Goal: Task Accomplishment & Management: Use online tool/utility

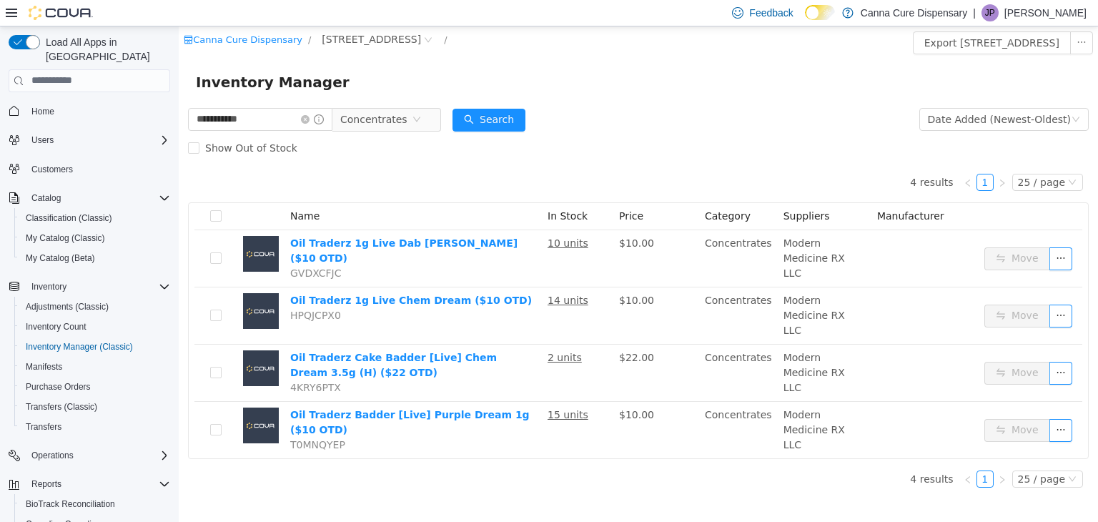
scroll to position [89, 0]
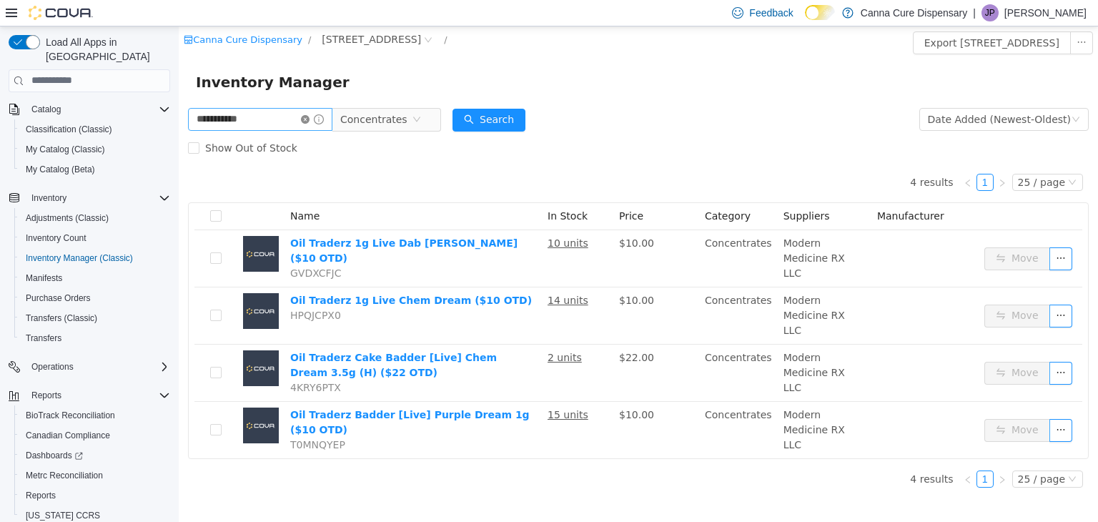
click at [310, 121] on icon "icon: close-circle" at bounding box center [305, 118] width 9 height 9
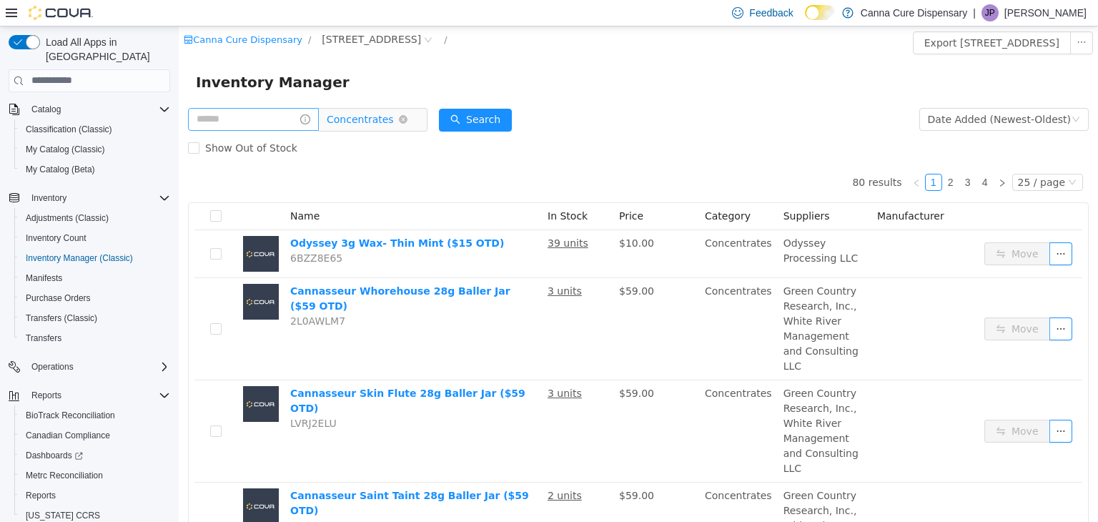
click at [398, 119] on span "Concentrates" at bounding box center [363, 118] width 72 height 21
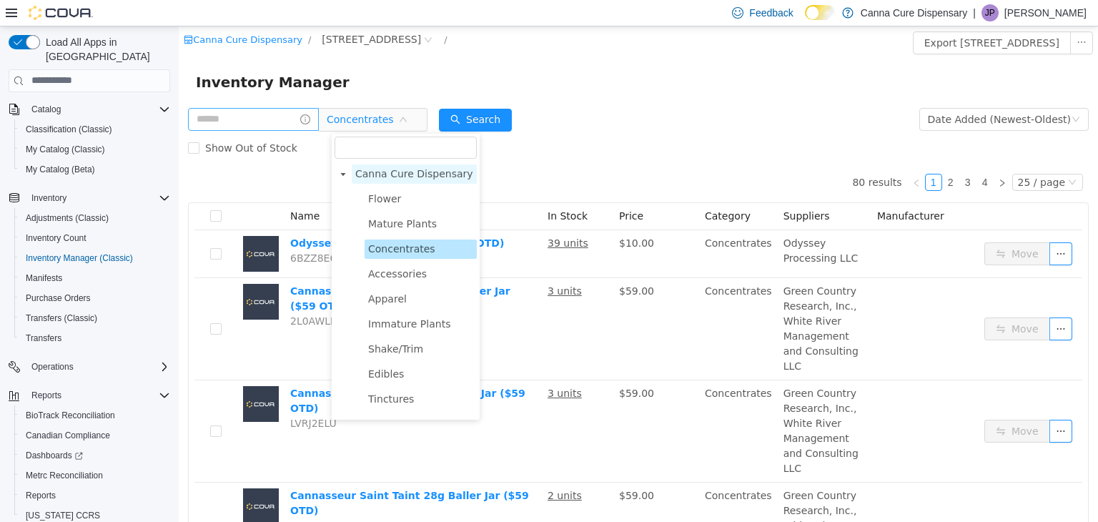
click at [411, 175] on span "Canna Cure Dispensary" at bounding box center [414, 172] width 118 height 11
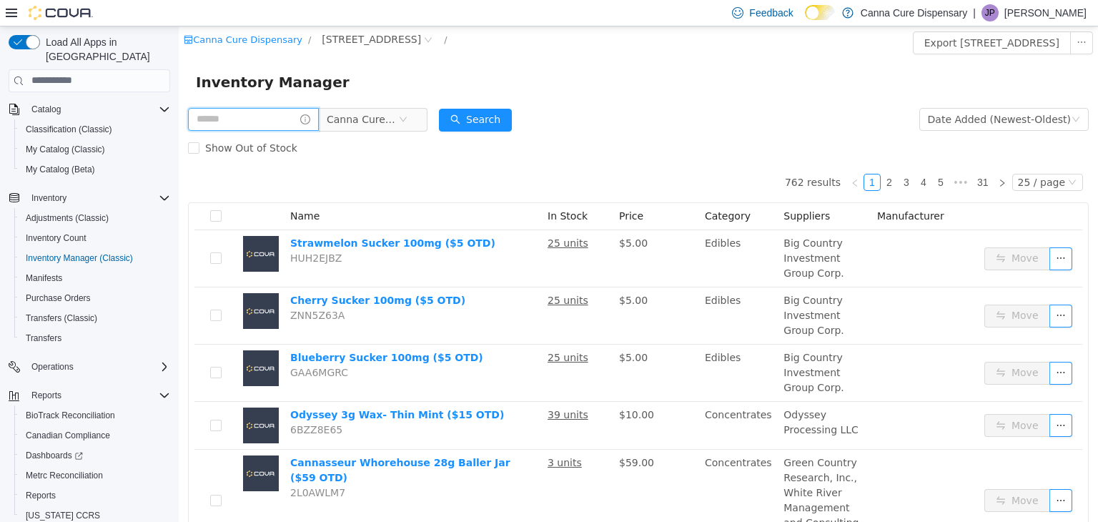
click at [260, 122] on input "text" at bounding box center [253, 118] width 131 height 23
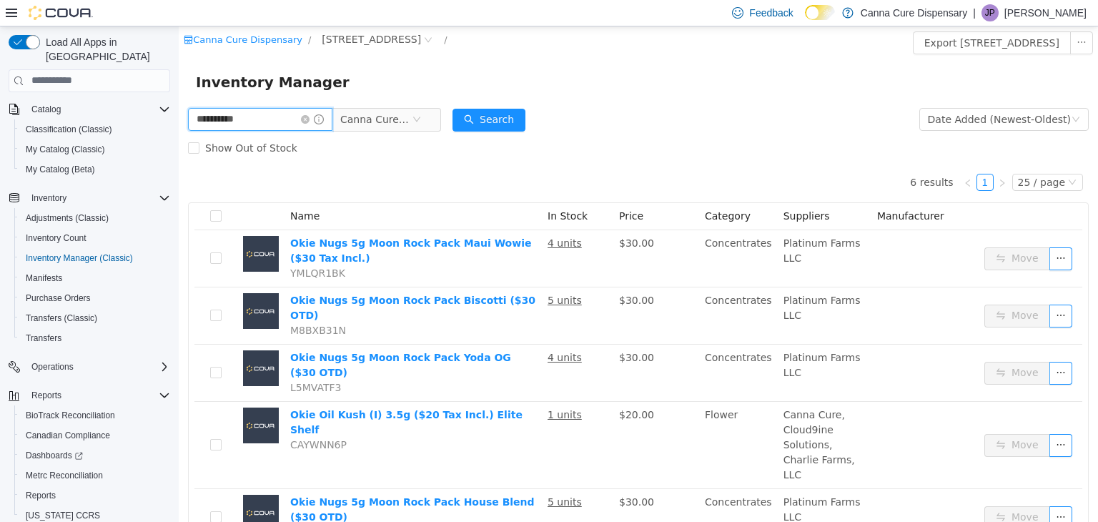
type input "*********"
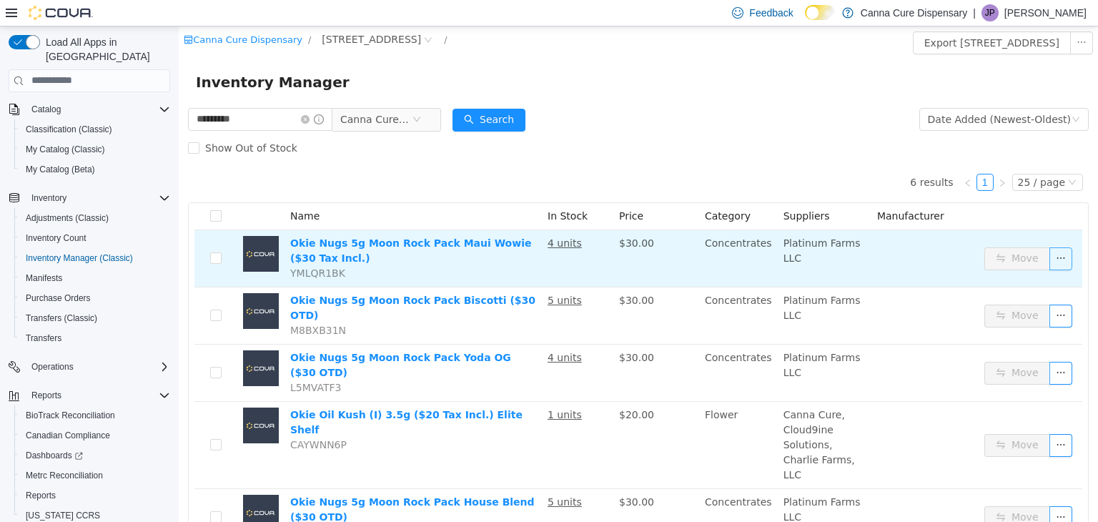
click at [1056, 256] on button "button" at bounding box center [1061, 258] width 23 height 23
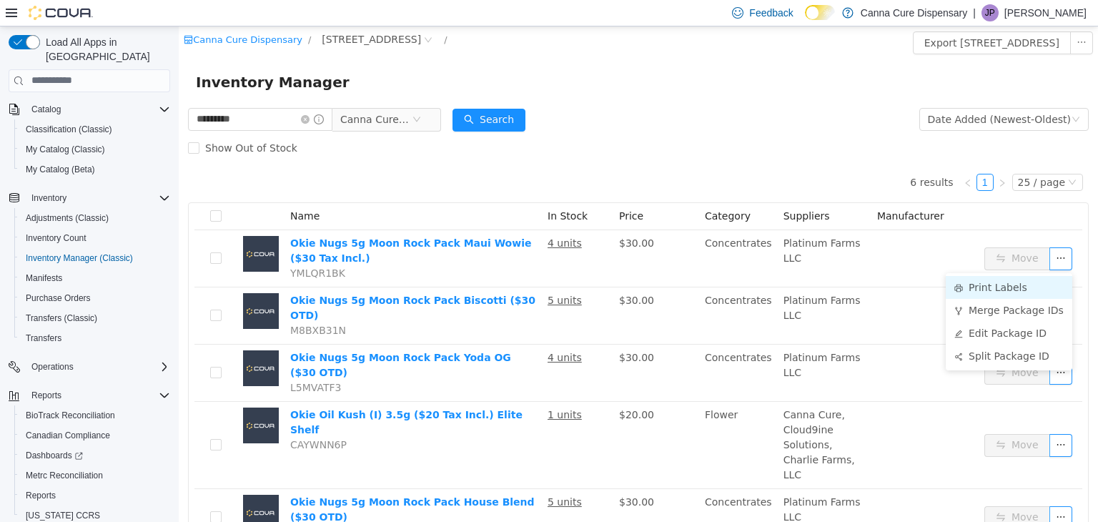
click at [994, 279] on li "Print Labels" at bounding box center [1009, 286] width 127 height 23
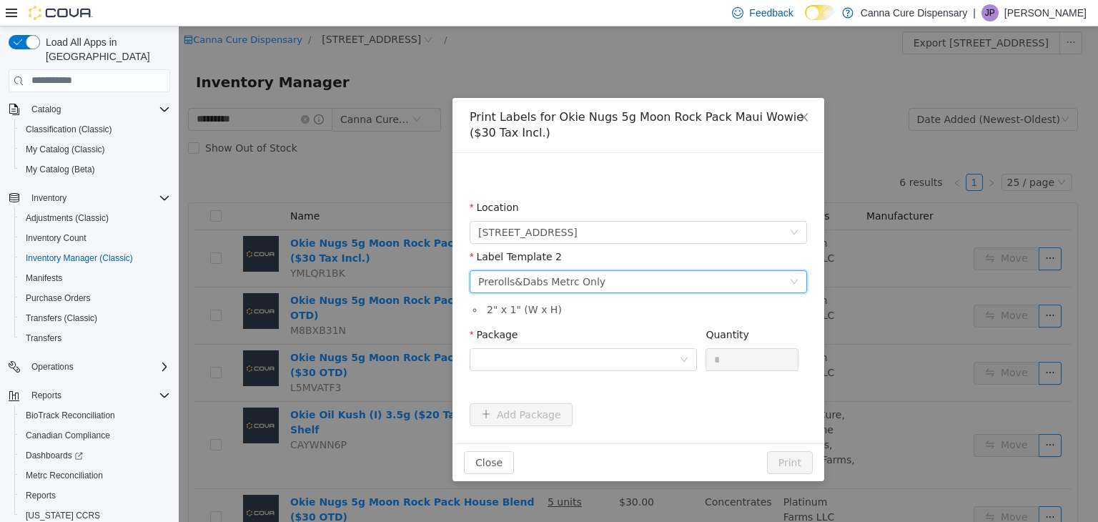
click at [659, 283] on div "Please select a label template Prerolls&Dabs Metrc Only" at bounding box center [633, 280] width 311 height 21
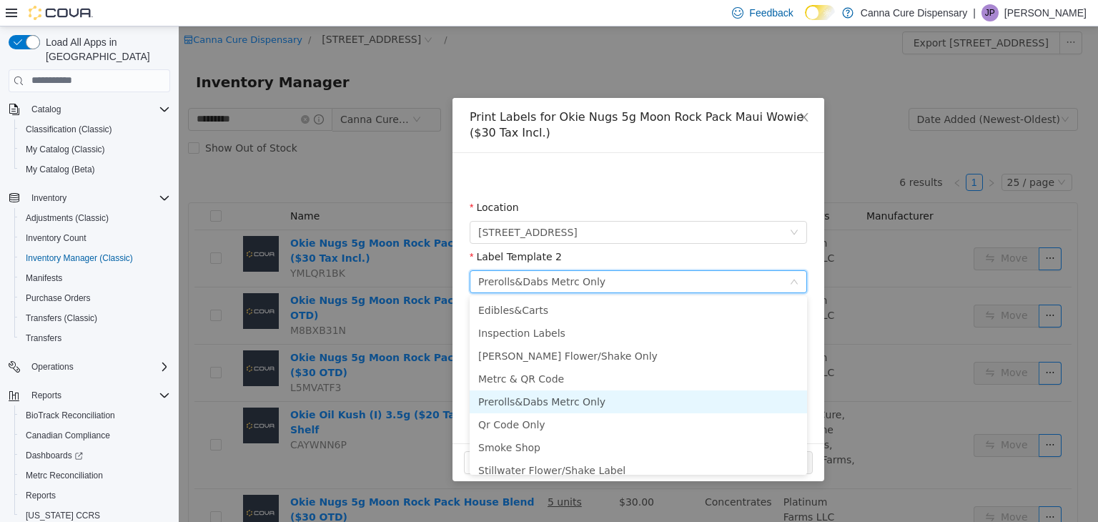
click at [618, 403] on li "Prerolls&Dabs Metrc Only" at bounding box center [639, 401] width 338 height 23
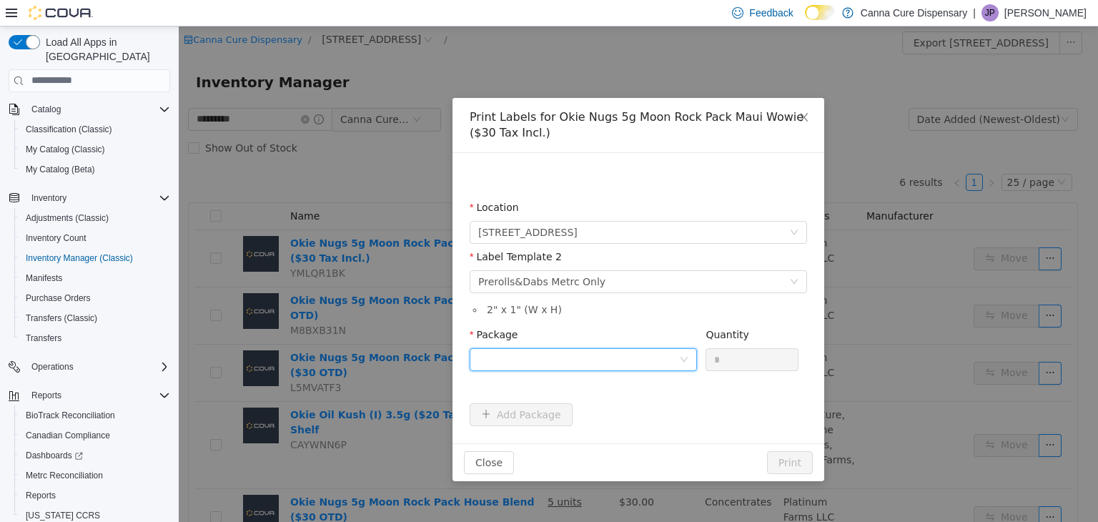
click at [684, 365] on div at bounding box center [583, 359] width 227 height 23
click at [632, 413] on li "1A40E0100003A57000019286" at bounding box center [583, 410] width 227 height 23
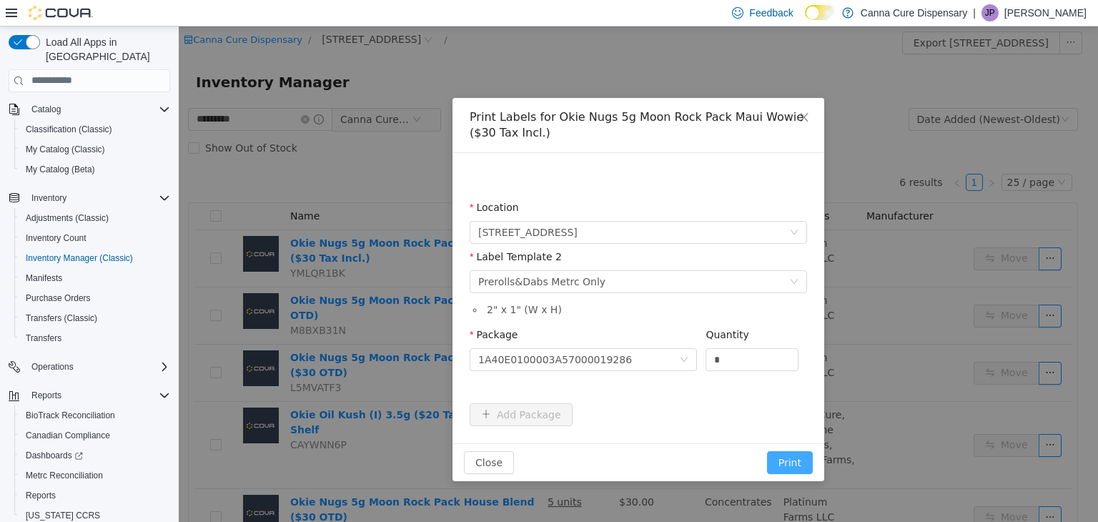
click at [800, 463] on button "Print" at bounding box center [790, 462] width 46 height 23
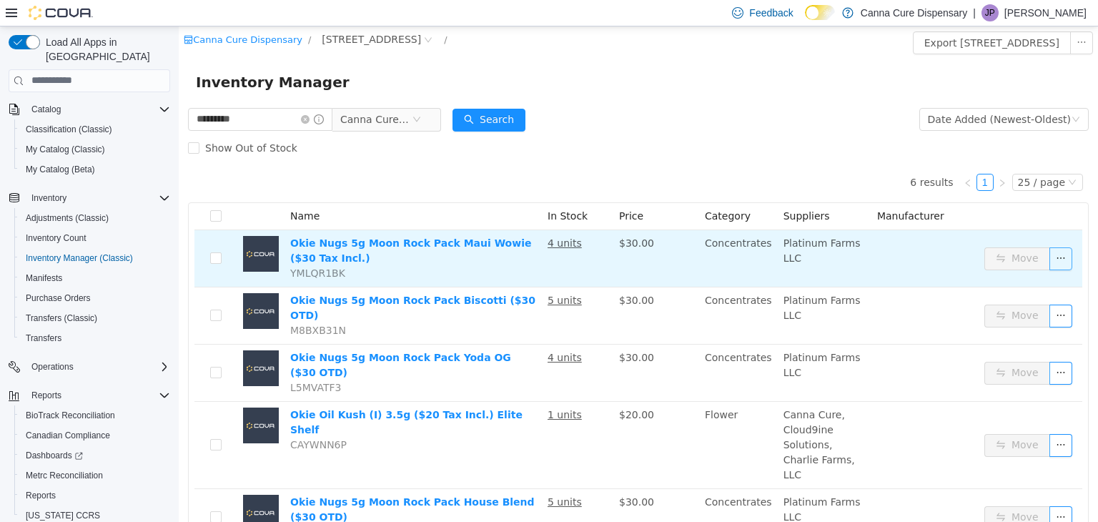
click at [1050, 252] on button "button" at bounding box center [1061, 258] width 23 height 23
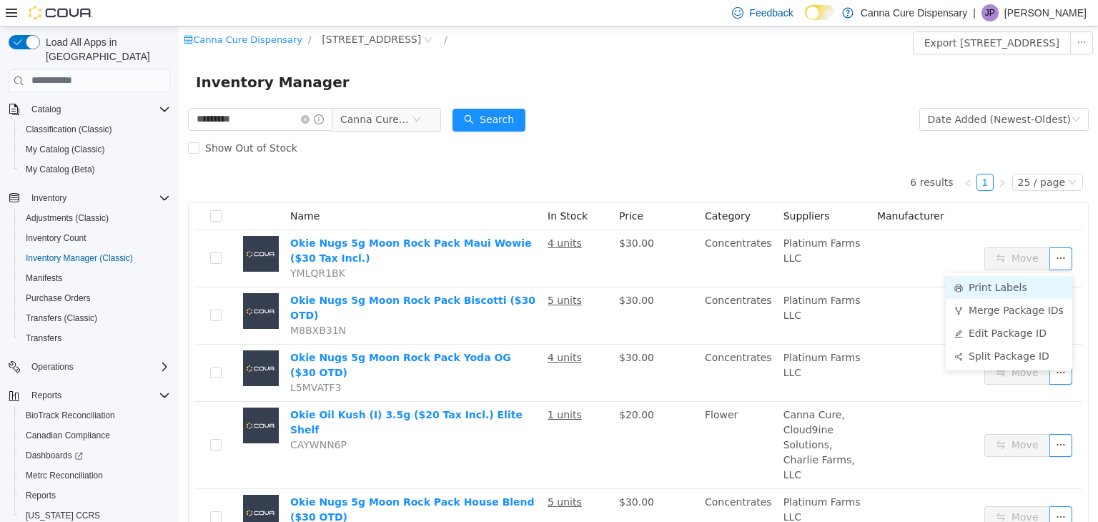
click at [1006, 287] on li "Print Labels" at bounding box center [1009, 286] width 127 height 23
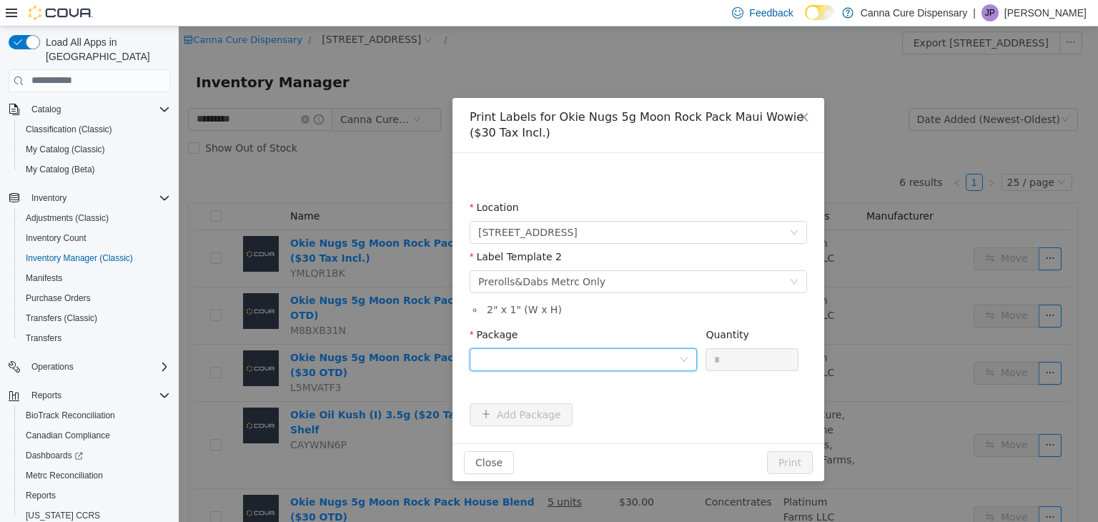
click at [672, 356] on div at bounding box center [578, 358] width 201 height 21
click at [613, 416] on strong "1A40E0100003A57000019286" at bounding box center [562, 410] width 169 height 11
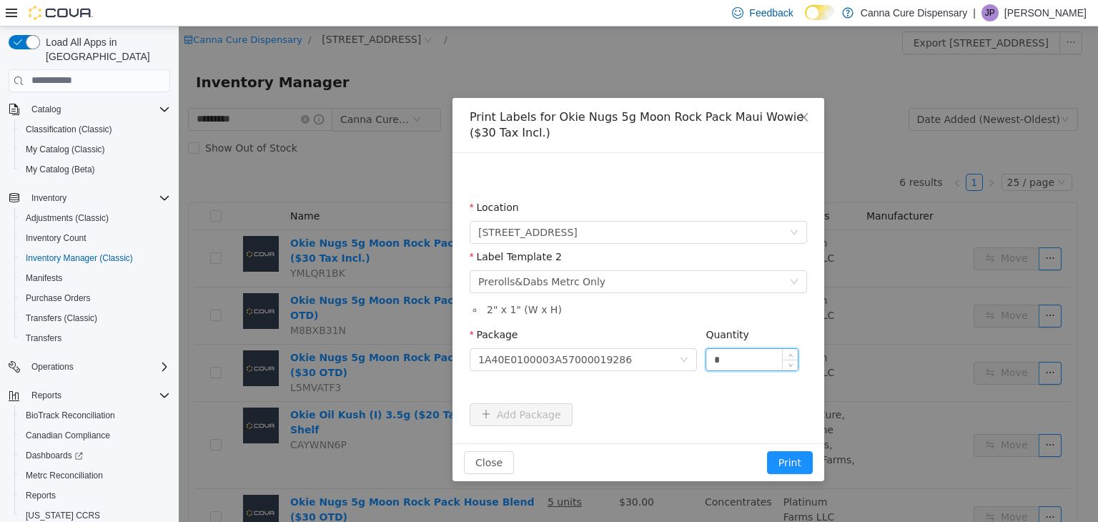
click at [735, 355] on input "*" at bounding box center [753, 358] width 92 height 21
type input "*"
click at [767, 451] on button "Print" at bounding box center [790, 462] width 46 height 23
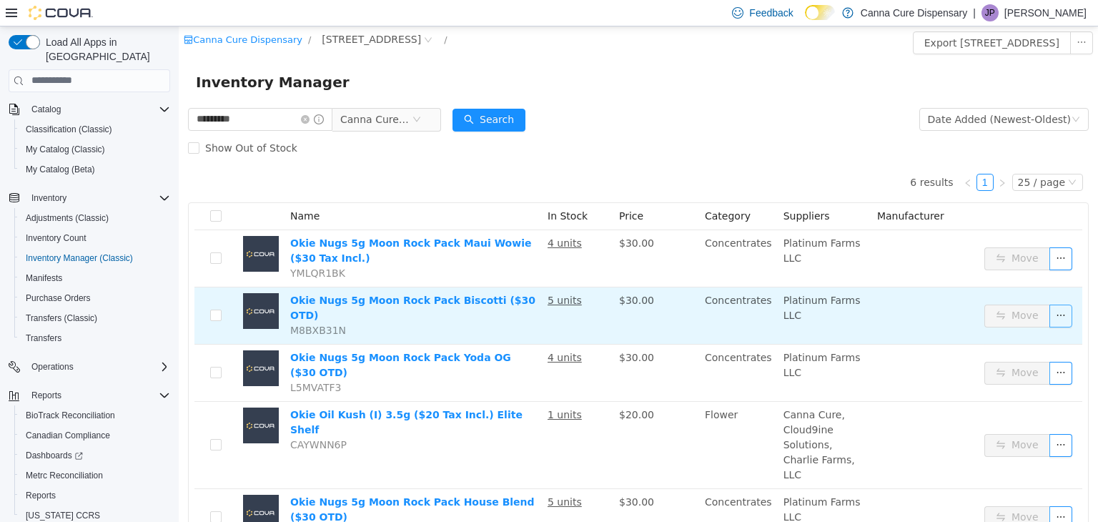
click at [1051, 313] on button "button" at bounding box center [1061, 315] width 23 height 23
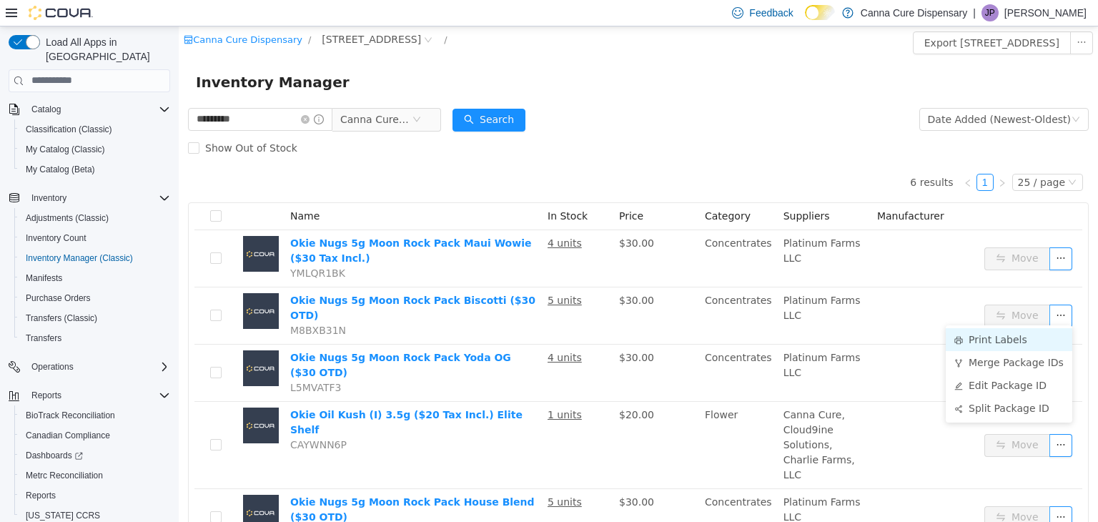
click at [1001, 343] on li "Print Labels" at bounding box center [1009, 339] width 127 height 23
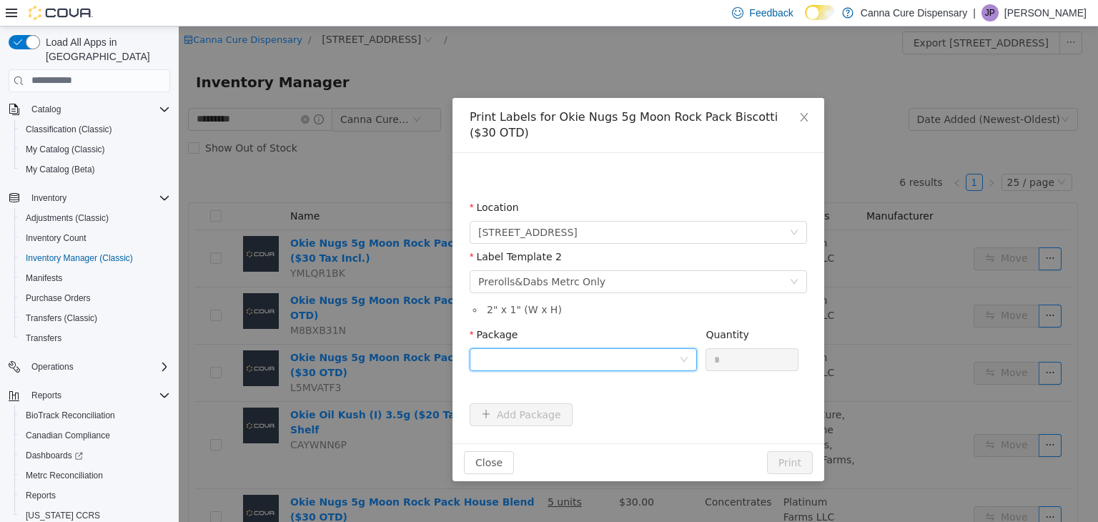
click at [655, 359] on div at bounding box center [578, 358] width 201 height 21
click at [647, 413] on li "1A40E0100003A57000019283" at bounding box center [583, 410] width 227 height 23
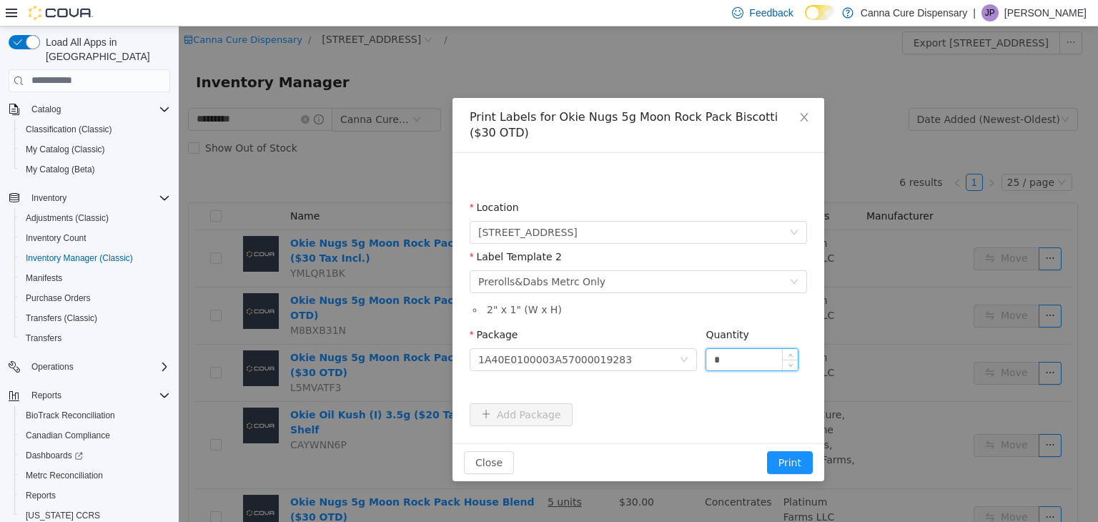
click at [727, 359] on input "*" at bounding box center [753, 358] width 92 height 21
drag, startPoint x: 727, startPoint y: 359, endPoint x: 692, endPoint y: 360, distance: 35.1
click at [692, 340] on span "Package 1A40E0100003A57000019283 Quantity *" at bounding box center [634, 333] width 329 height 11
click at [804, 117] on icon "icon: close" at bounding box center [804, 116] width 8 height 9
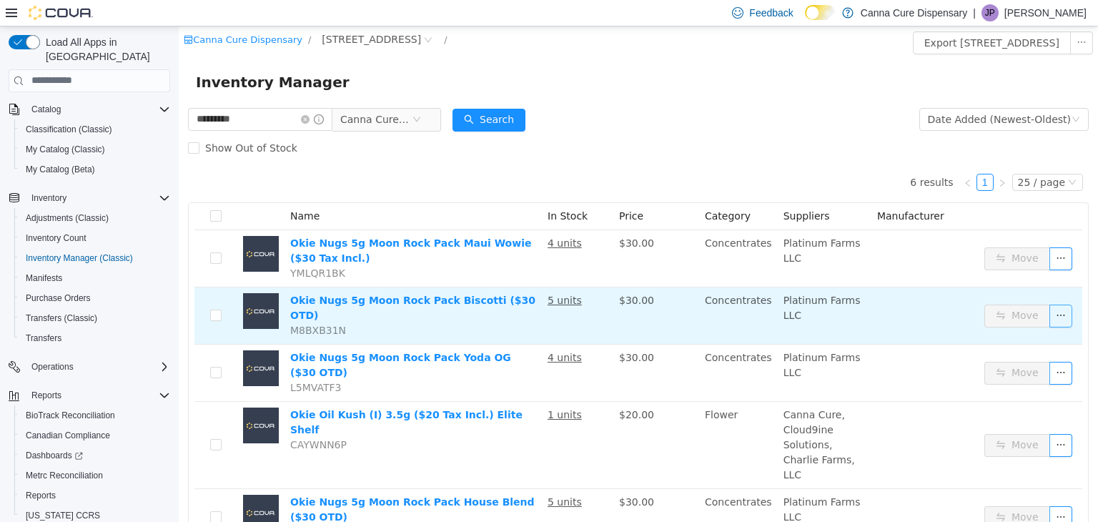
click at [1052, 321] on button "button" at bounding box center [1061, 315] width 23 height 23
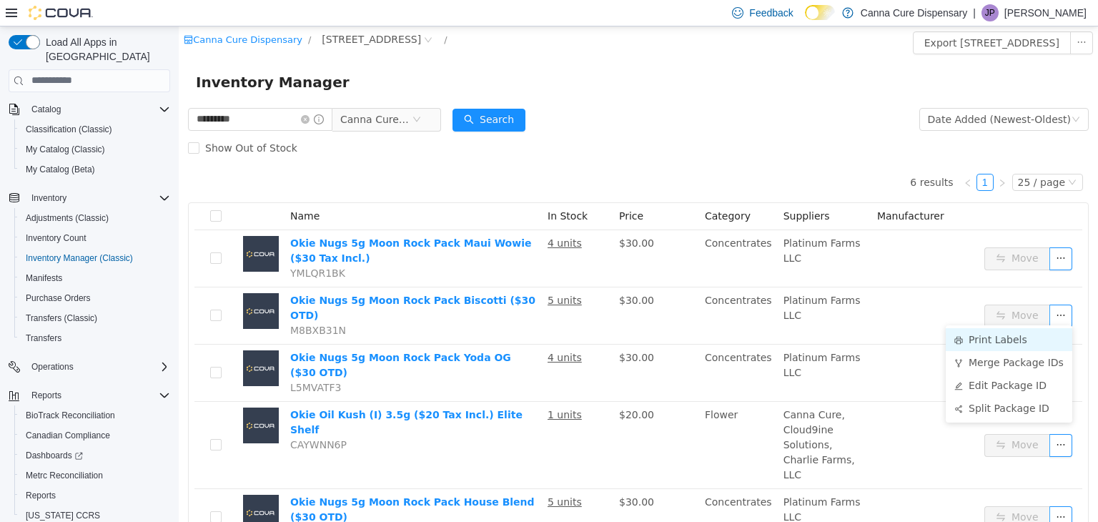
click at [1011, 339] on li "Print Labels" at bounding box center [1009, 339] width 127 height 23
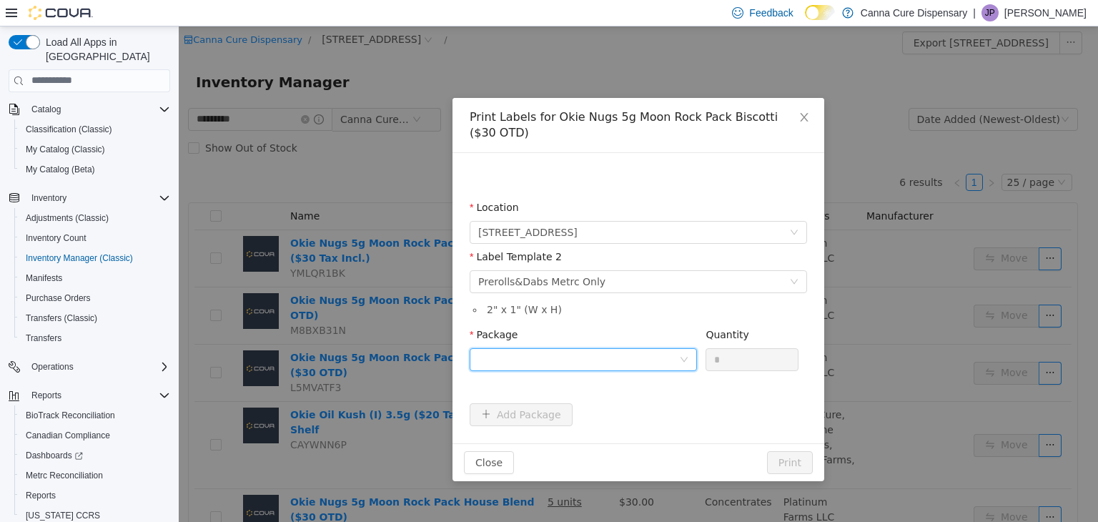
click at [606, 357] on div at bounding box center [578, 358] width 201 height 21
click at [612, 408] on strong "1A40E0100003A57000019283" at bounding box center [562, 410] width 169 height 11
click at [729, 365] on input "*" at bounding box center [753, 358] width 92 height 21
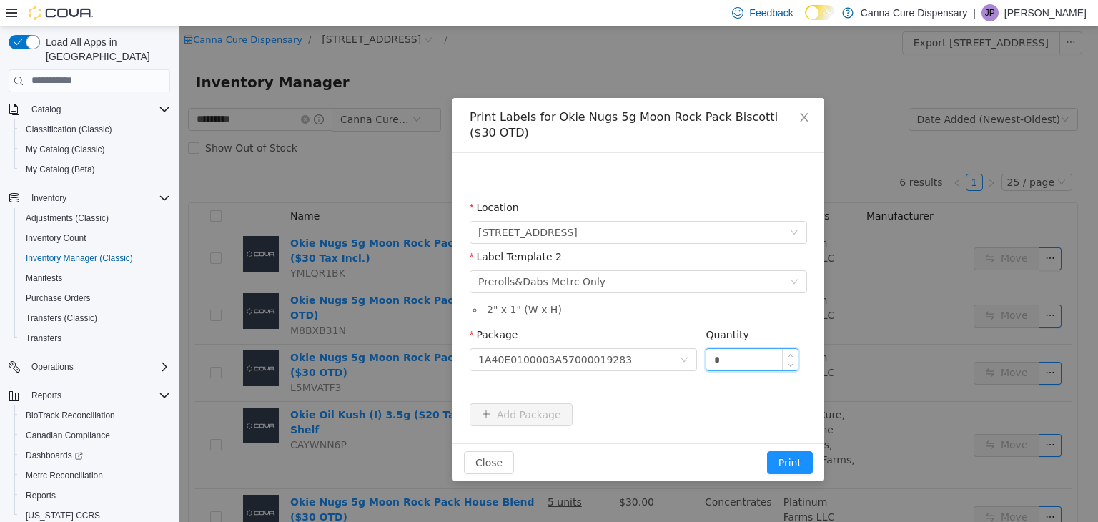
click at [729, 365] on input "*" at bounding box center [753, 358] width 92 height 21
type input "*"
click at [767, 451] on button "Print" at bounding box center [790, 462] width 46 height 23
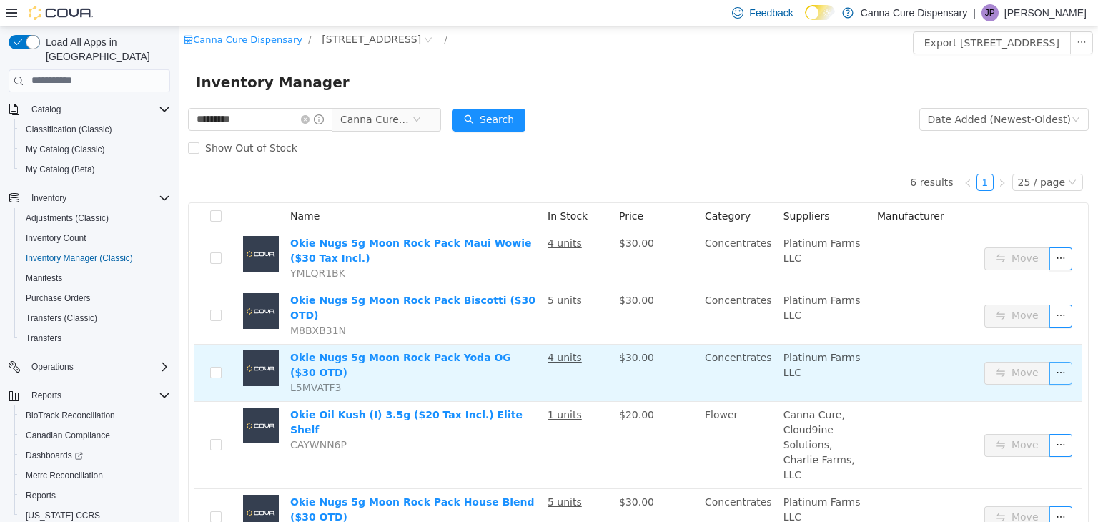
click at [1050, 365] on button "button" at bounding box center [1061, 372] width 23 height 23
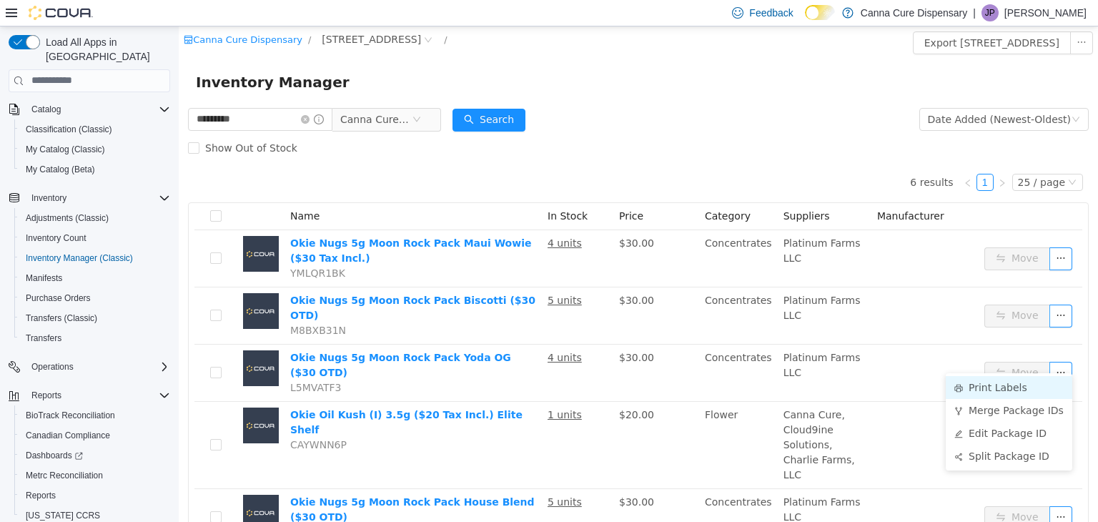
click at [1018, 388] on li "Print Labels" at bounding box center [1009, 386] width 127 height 23
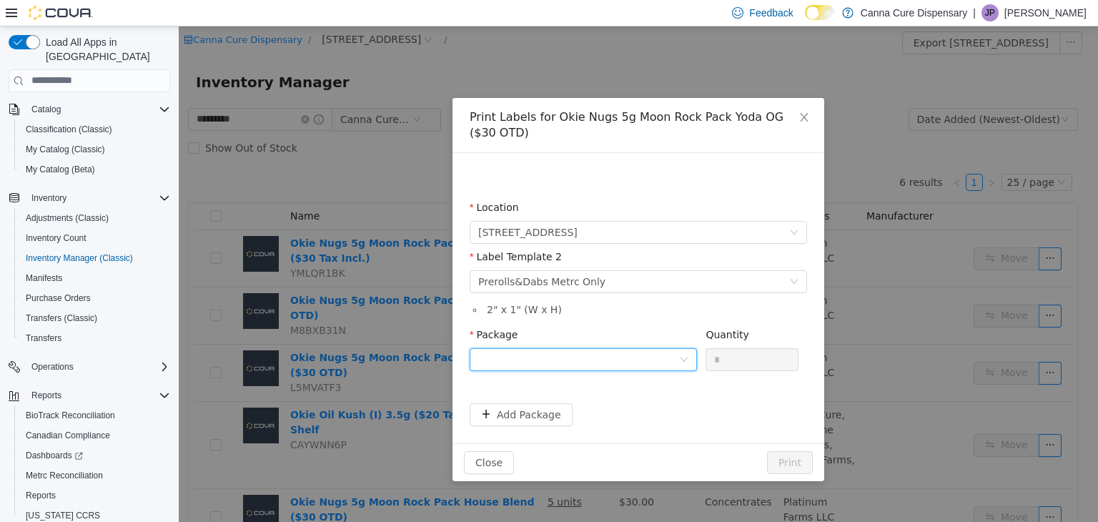
click at [639, 363] on div at bounding box center [578, 358] width 201 height 21
click at [644, 416] on li "1A40E0100003A57000019287" at bounding box center [583, 410] width 227 height 23
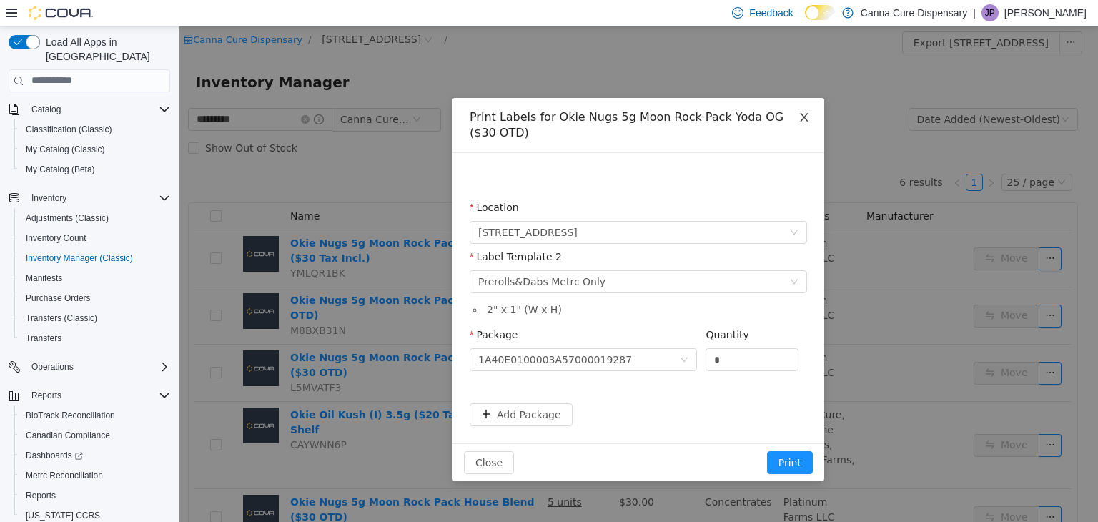
click at [805, 117] on icon "icon: close" at bounding box center [804, 116] width 11 height 11
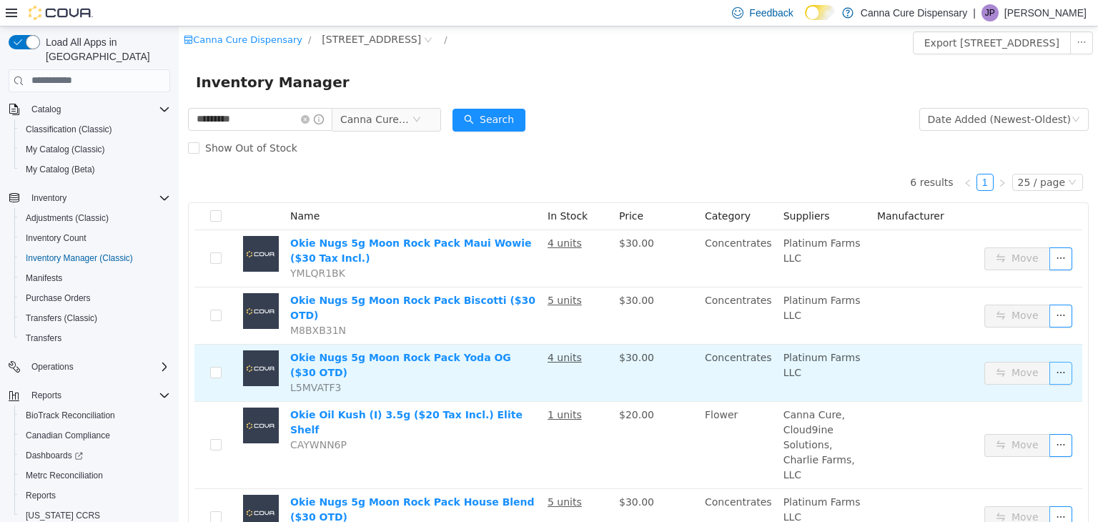
click at [1050, 365] on button "button" at bounding box center [1061, 372] width 23 height 23
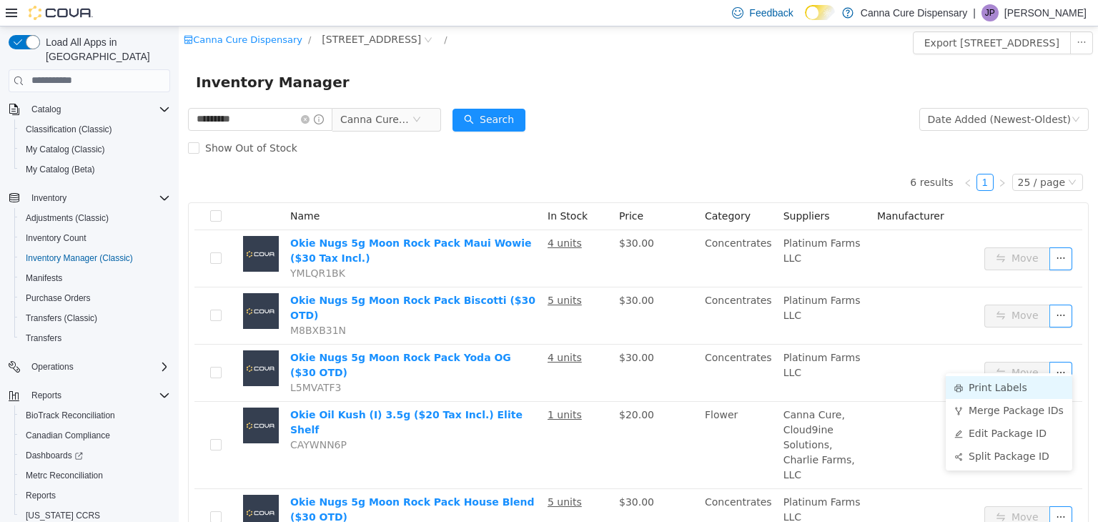
click at [1011, 389] on li "Print Labels" at bounding box center [1009, 386] width 127 height 23
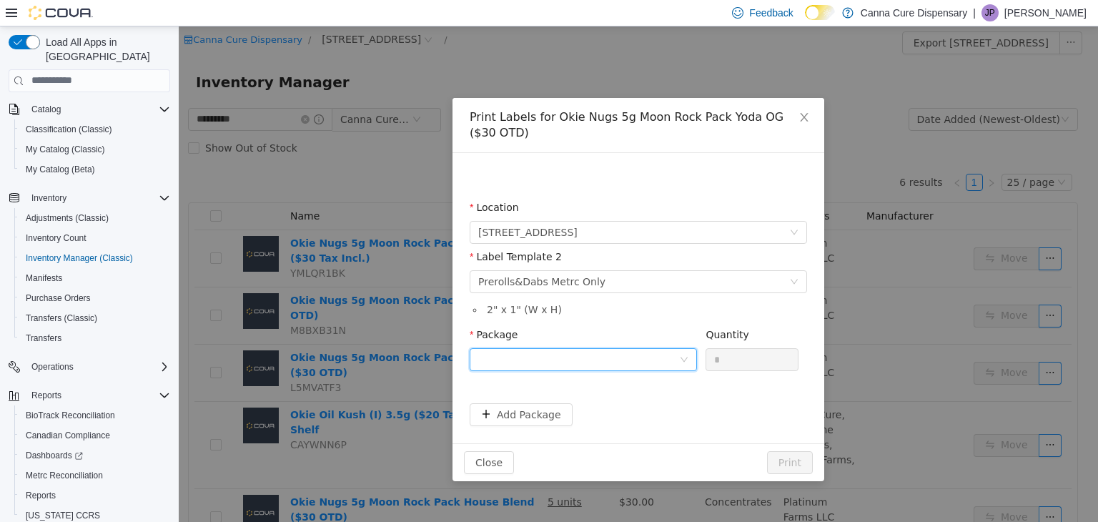
click at [682, 360] on icon "icon: down" at bounding box center [684, 359] width 9 height 9
click at [585, 410] on strong "1A40E0100003A57000019287" at bounding box center [562, 410] width 169 height 11
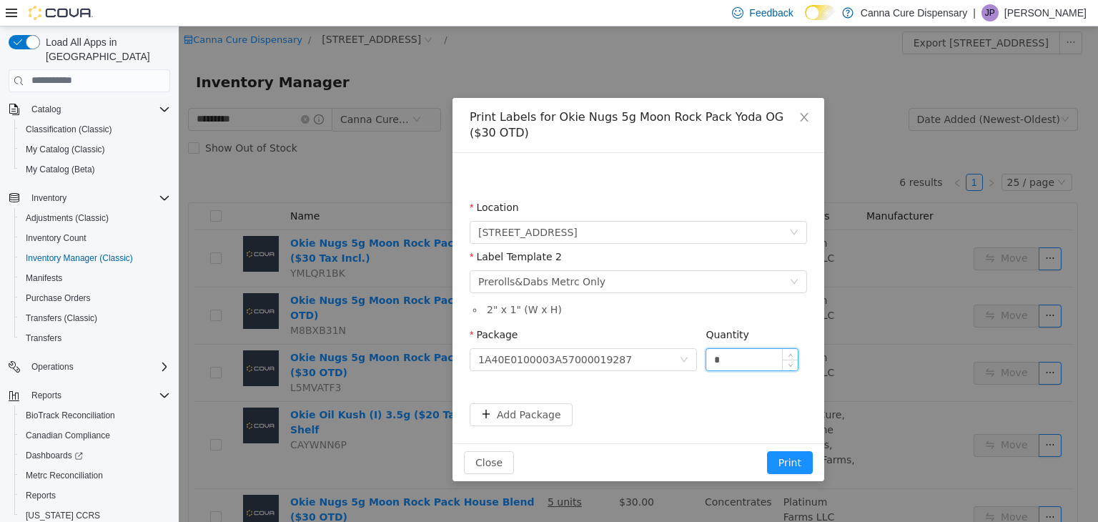
click at [724, 359] on input "*" at bounding box center [753, 358] width 92 height 21
type input "*"
click at [767, 451] on button "Print" at bounding box center [790, 462] width 46 height 23
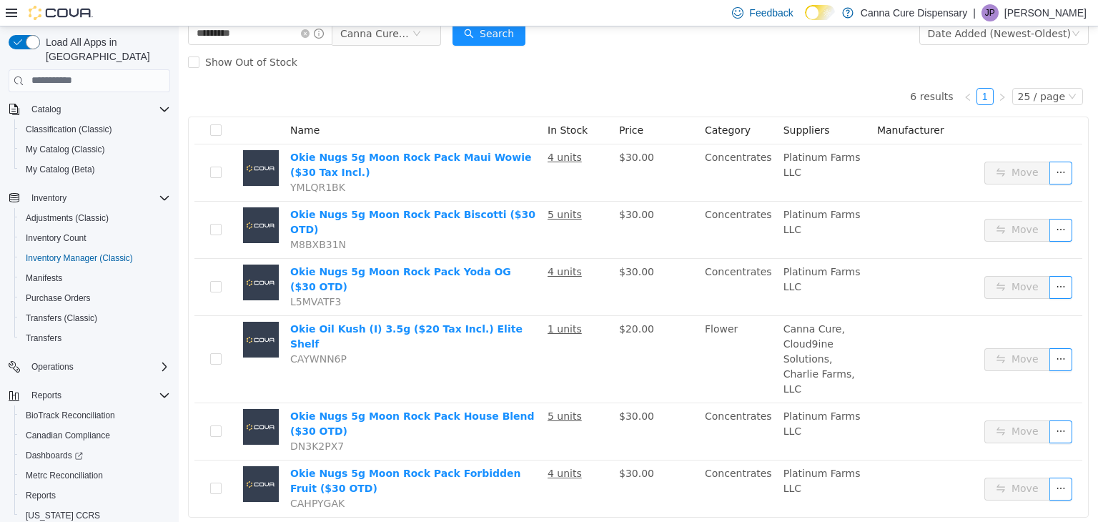
scroll to position [88, 0]
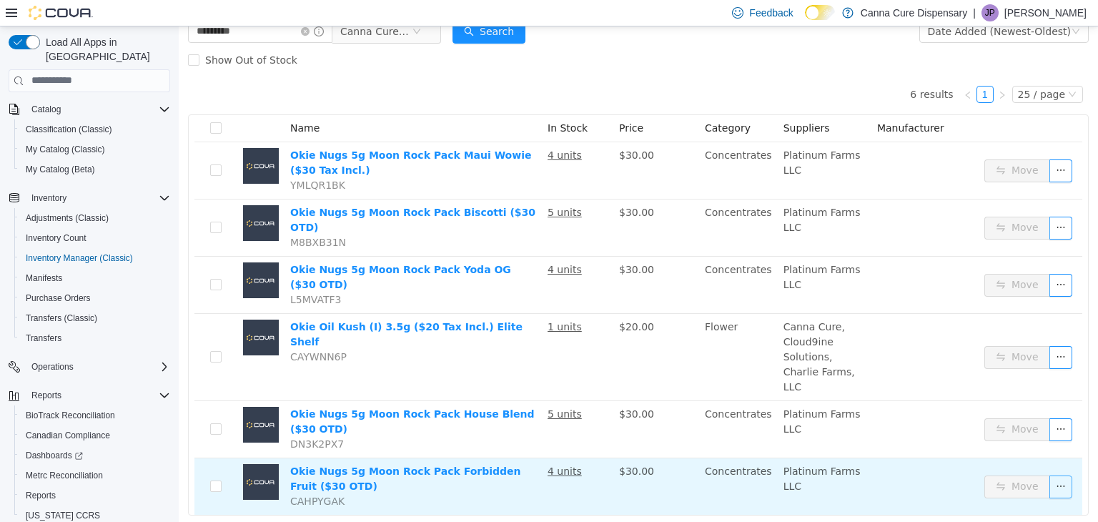
click at [1053, 475] on button "button" at bounding box center [1061, 486] width 23 height 23
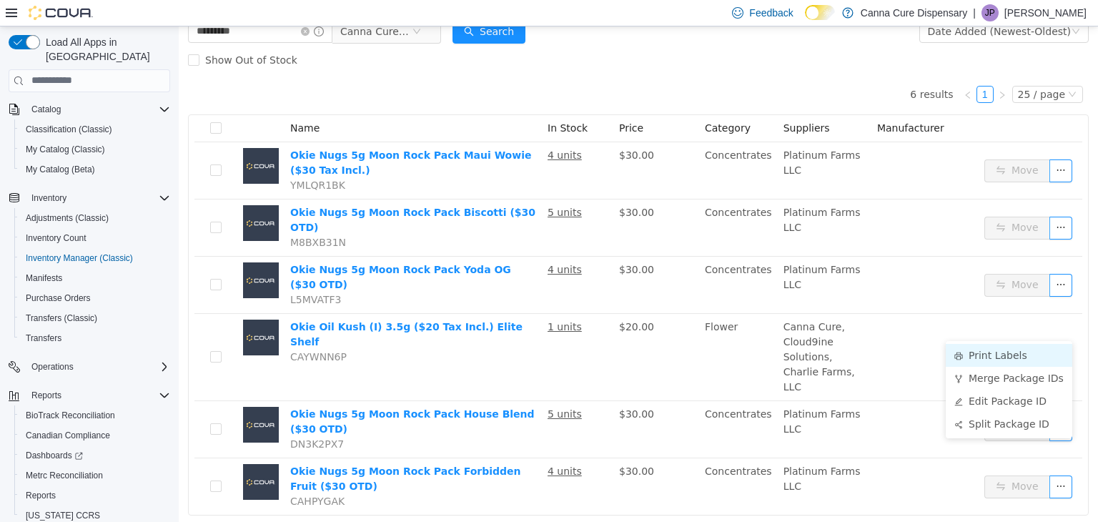
click at [980, 356] on li "Print Labels" at bounding box center [1009, 354] width 127 height 23
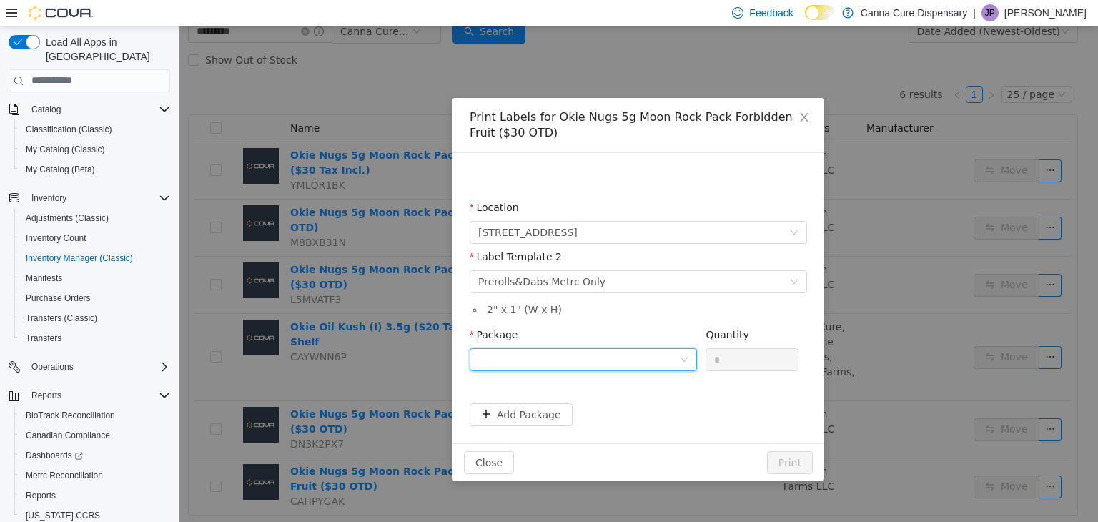
click at [676, 353] on div at bounding box center [578, 358] width 201 height 21
click at [642, 413] on li "1A40E0100003A57000019284" at bounding box center [583, 410] width 227 height 23
click at [735, 362] on input "*" at bounding box center [753, 358] width 92 height 21
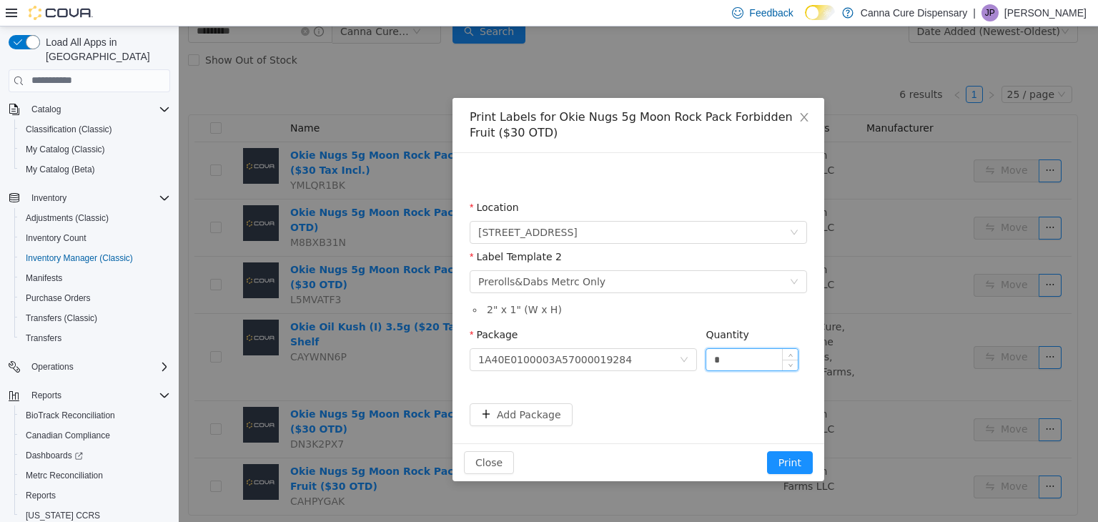
click at [735, 362] on input "*" at bounding box center [753, 358] width 92 height 21
type input "*"
click at [767, 451] on button "Print" at bounding box center [790, 462] width 46 height 23
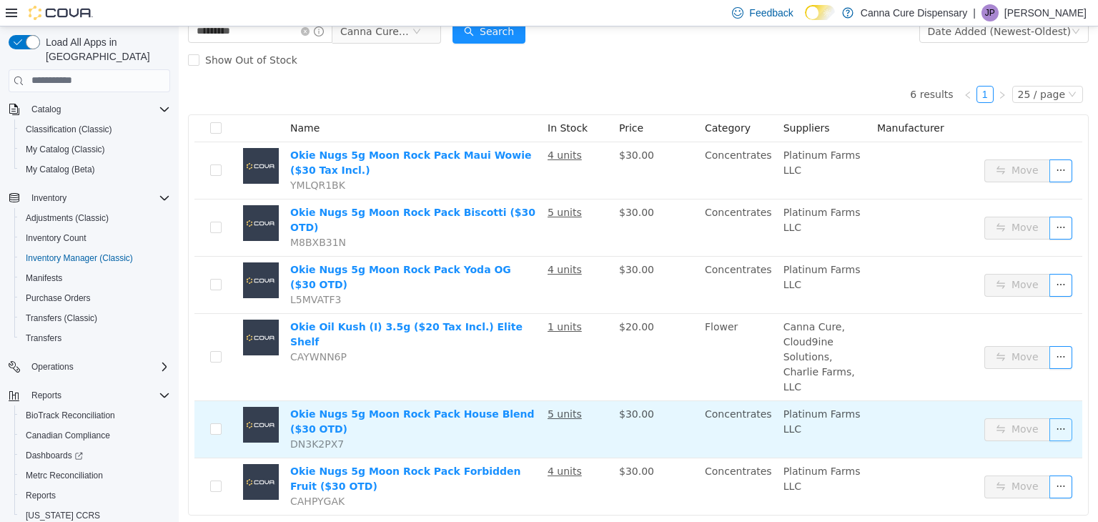
click at [1050, 418] on button "button" at bounding box center [1061, 429] width 23 height 23
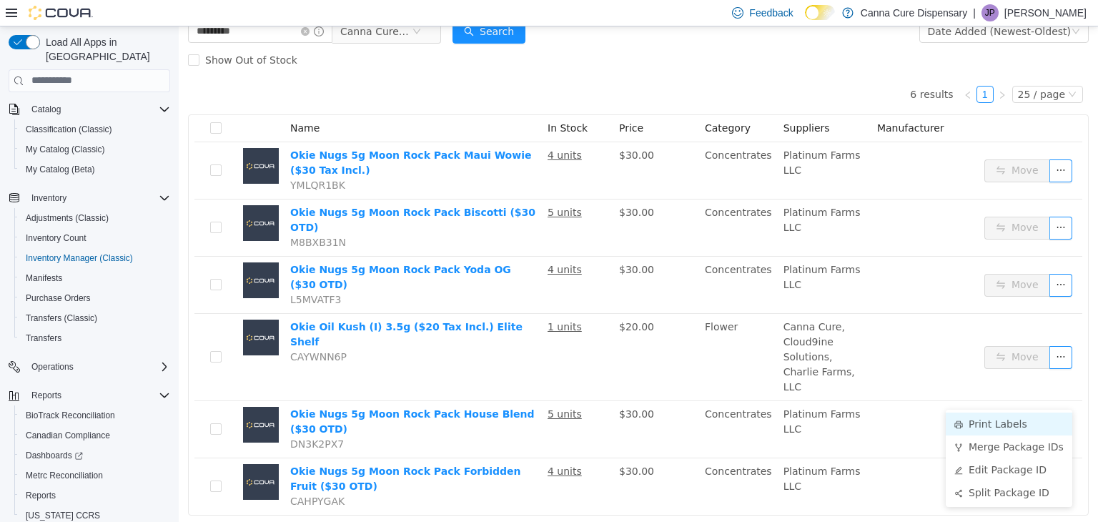
click at [1003, 419] on li "Print Labels" at bounding box center [1009, 423] width 127 height 23
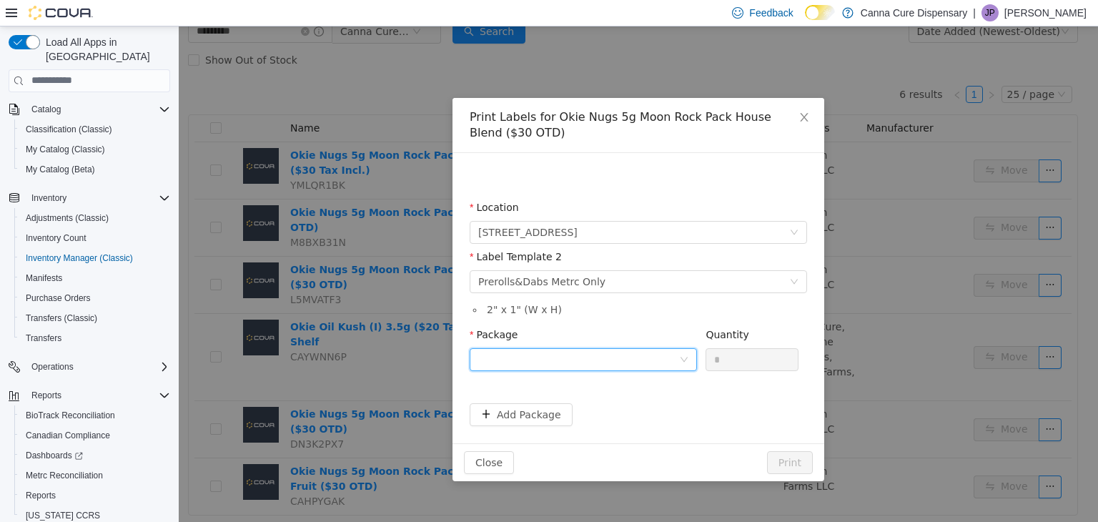
click at [667, 364] on div at bounding box center [578, 358] width 201 height 21
click at [639, 416] on li "1A40E0100003A57000019285" at bounding box center [583, 410] width 227 height 23
click at [727, 362] on input "*" at bounding box center [753, 358] width 92 height 21
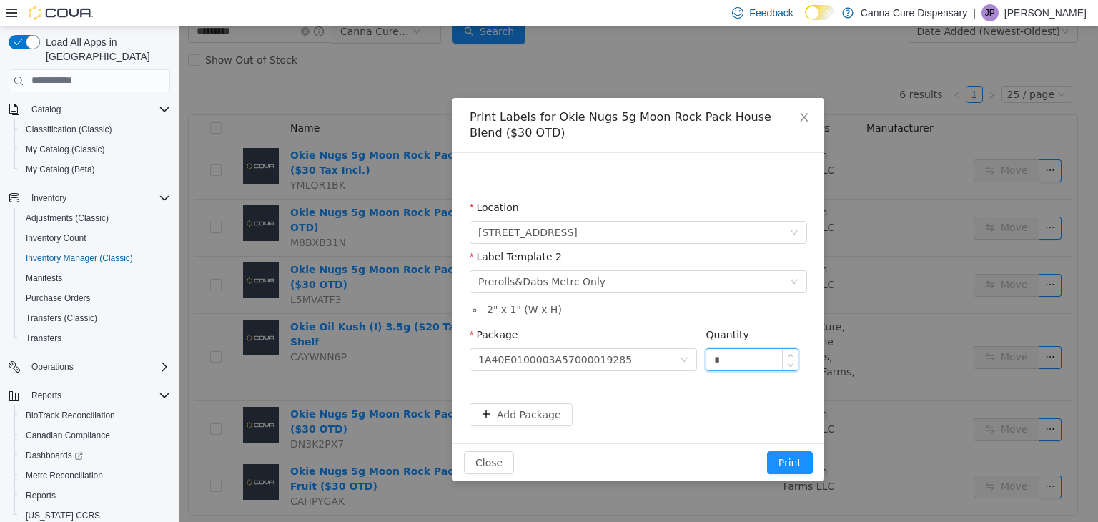
click at [727, 362] on input "*" at bounding box center [753, 358] width 92 height 21
type input "*"
click at [767, 451] on button "Print" at bounding box center [790, 462] width 46 height 23
